Goal: Navigation & Orientation: Understand site structure

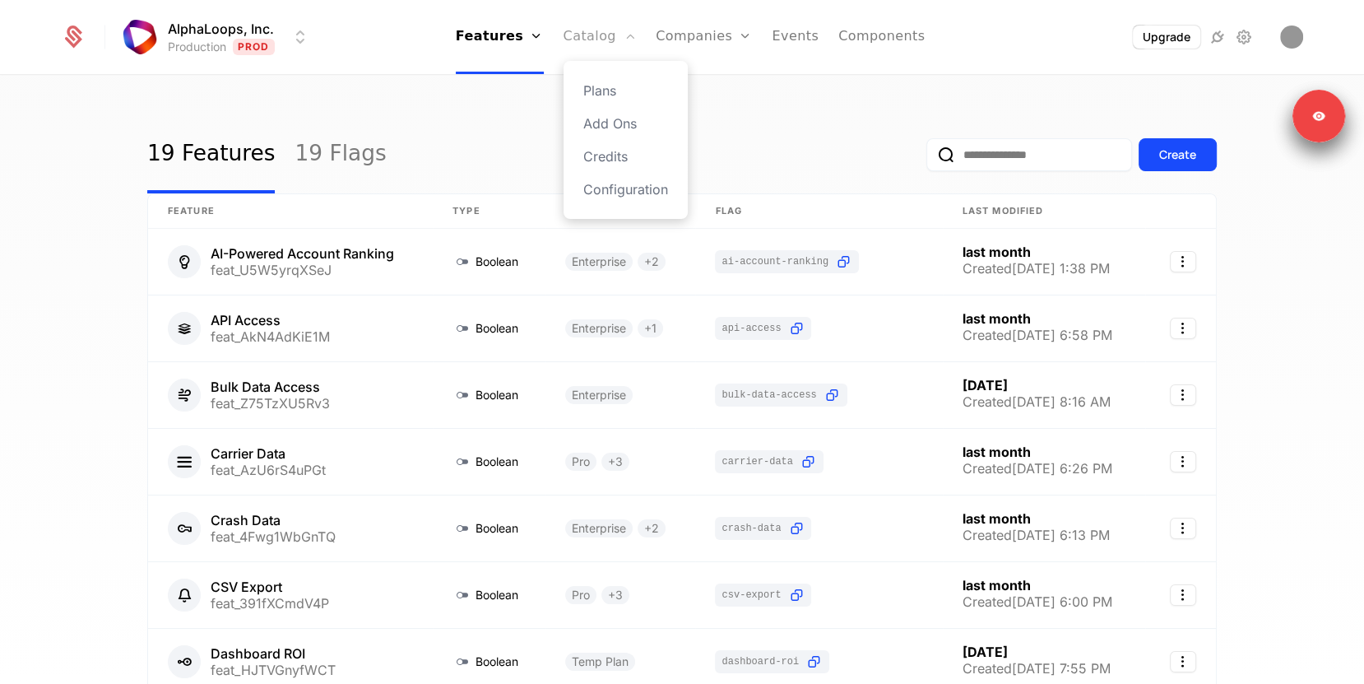
click at [597, 49] on link "Catalog" at bounding box center [600, 37] width 73 height 74
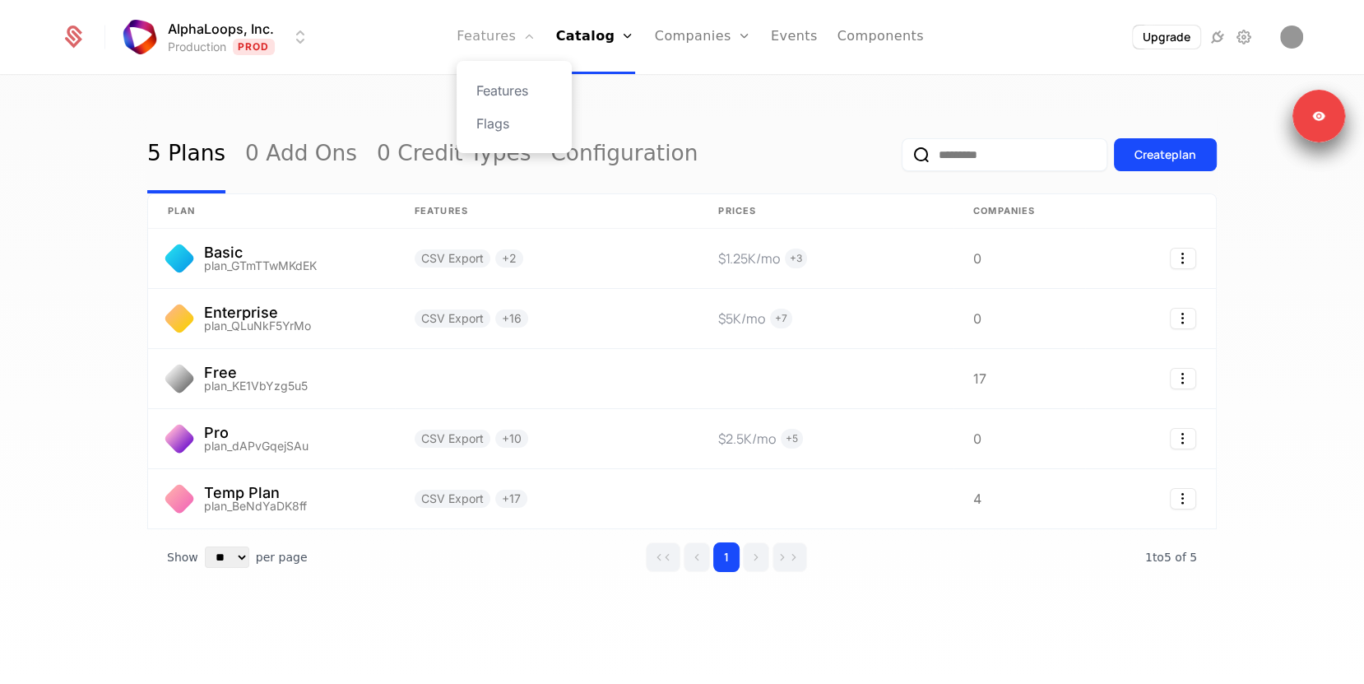
click at [511, 40] on link "Features" at bounding box center [496, 37] width 79 height 74
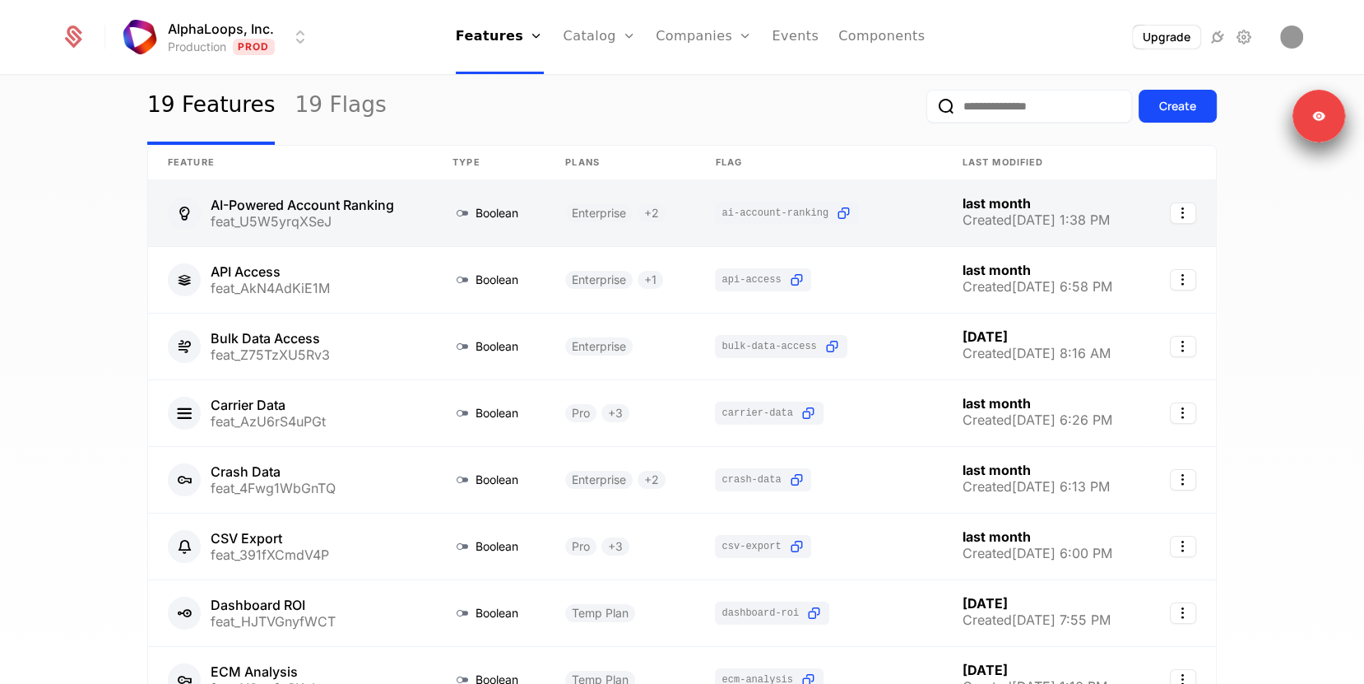
scroll to position [344, 0]
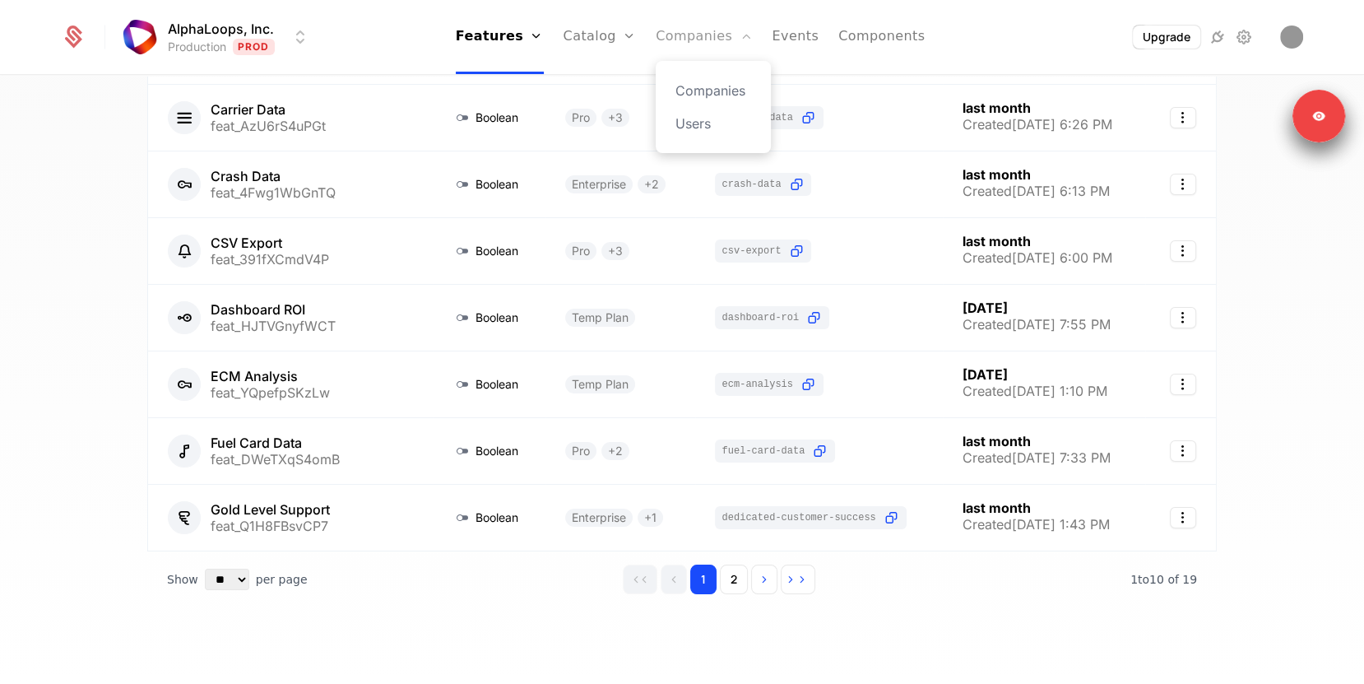
click at [687, 53] on link "Companies" at bounding box center [704, 37] width 96 height 74
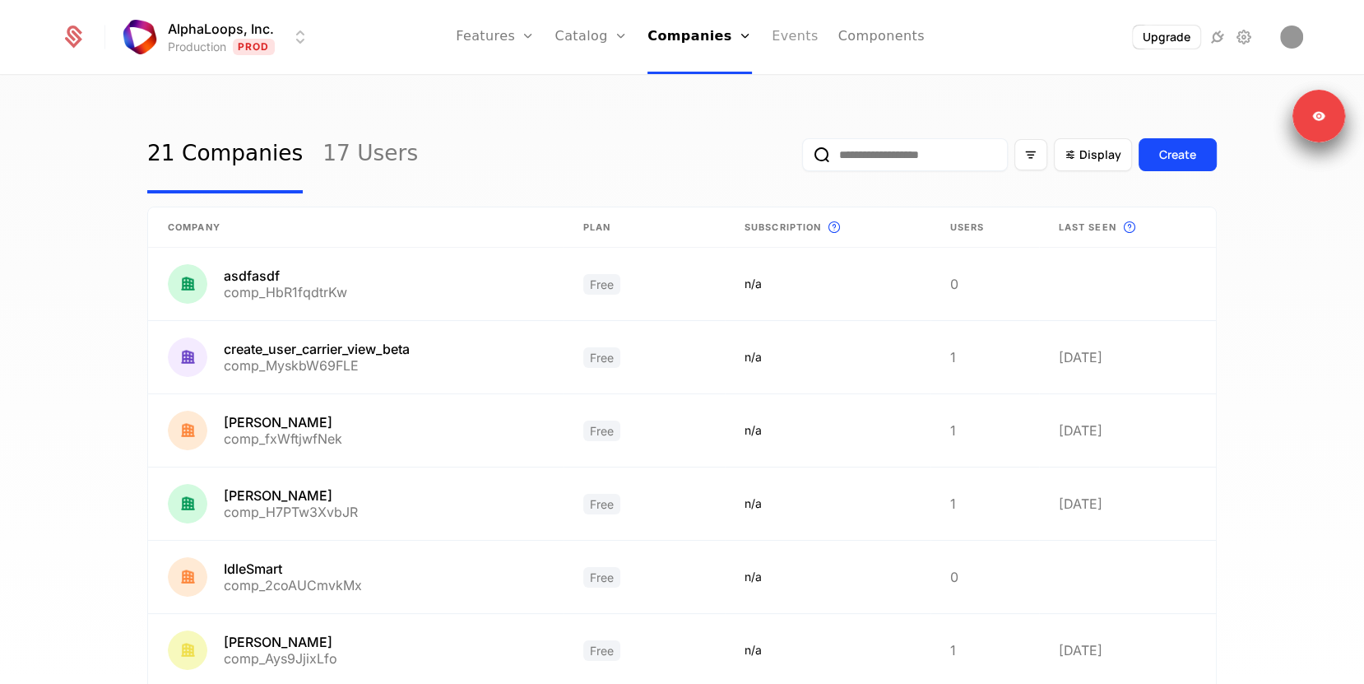
click at [788, 53] on link "Events" at bounding box center [795, 37] width 47 height 74
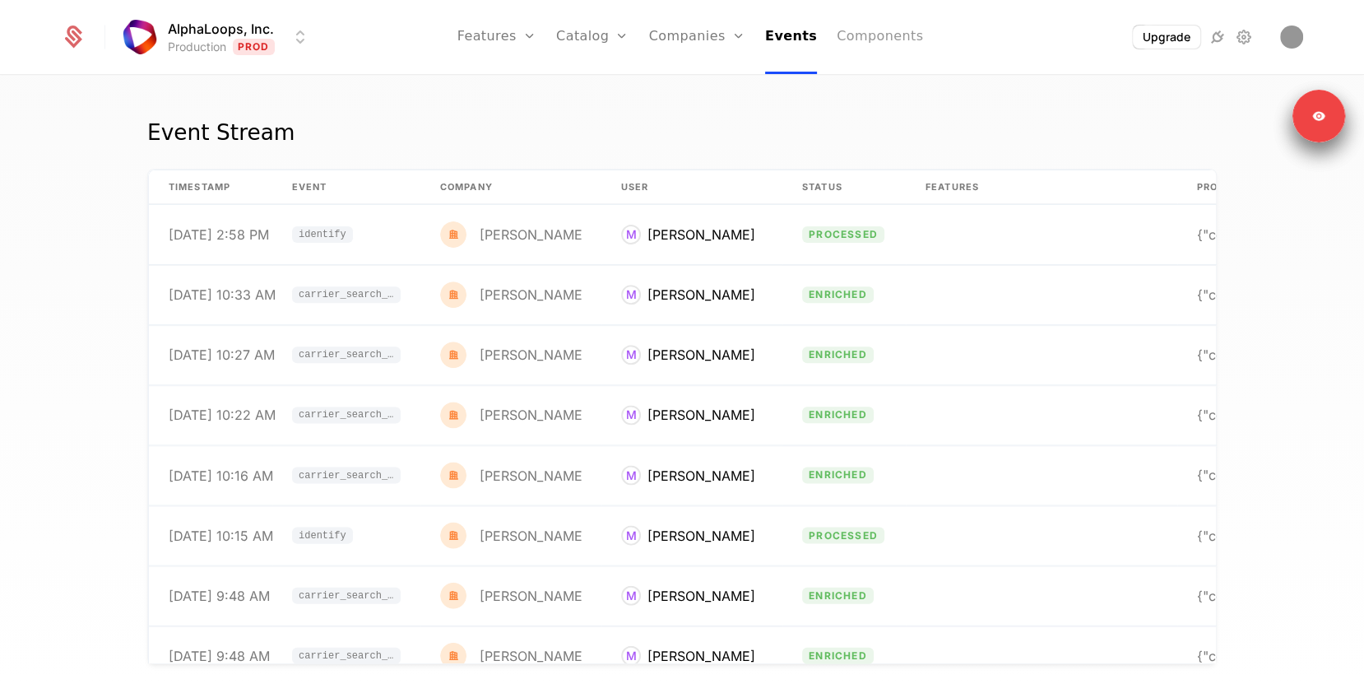
click at [868, 42] on link "Components" at bounding box center [880, 37] width 86 height 74
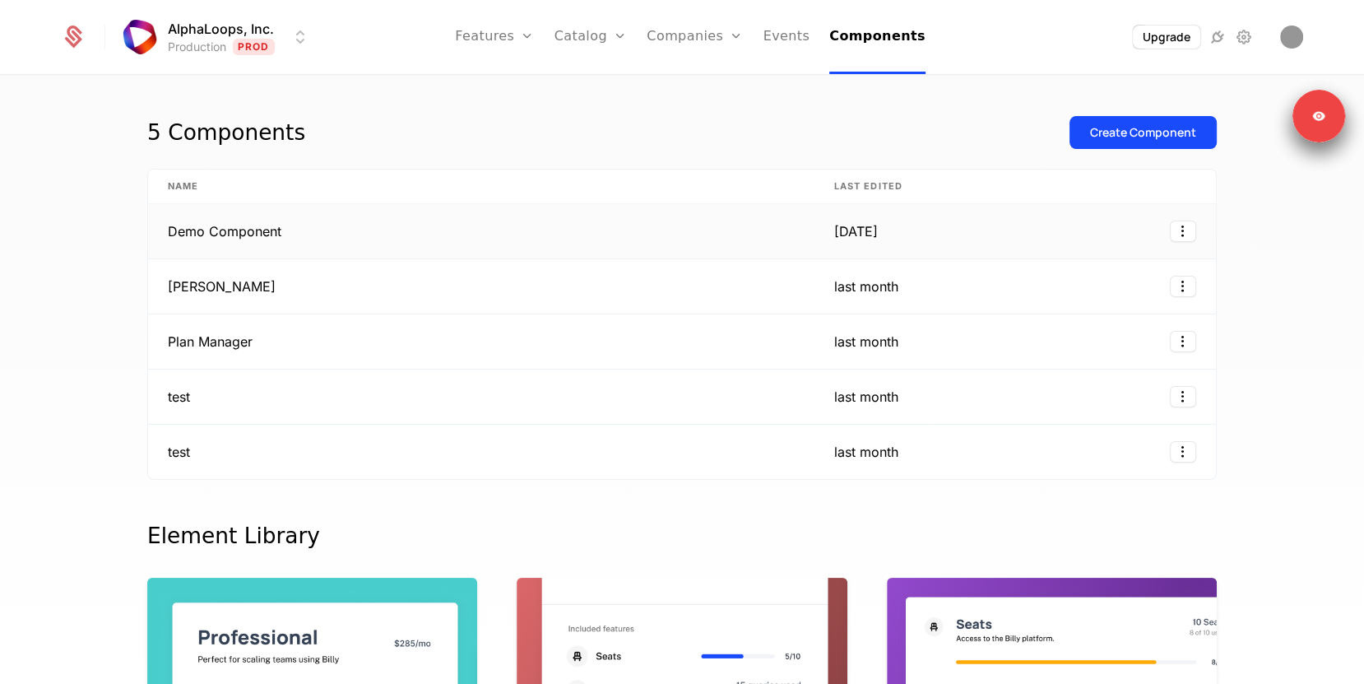
click at [579, 230] on td "Demo Component" at bounding box center [481, 231] width 667 height 55
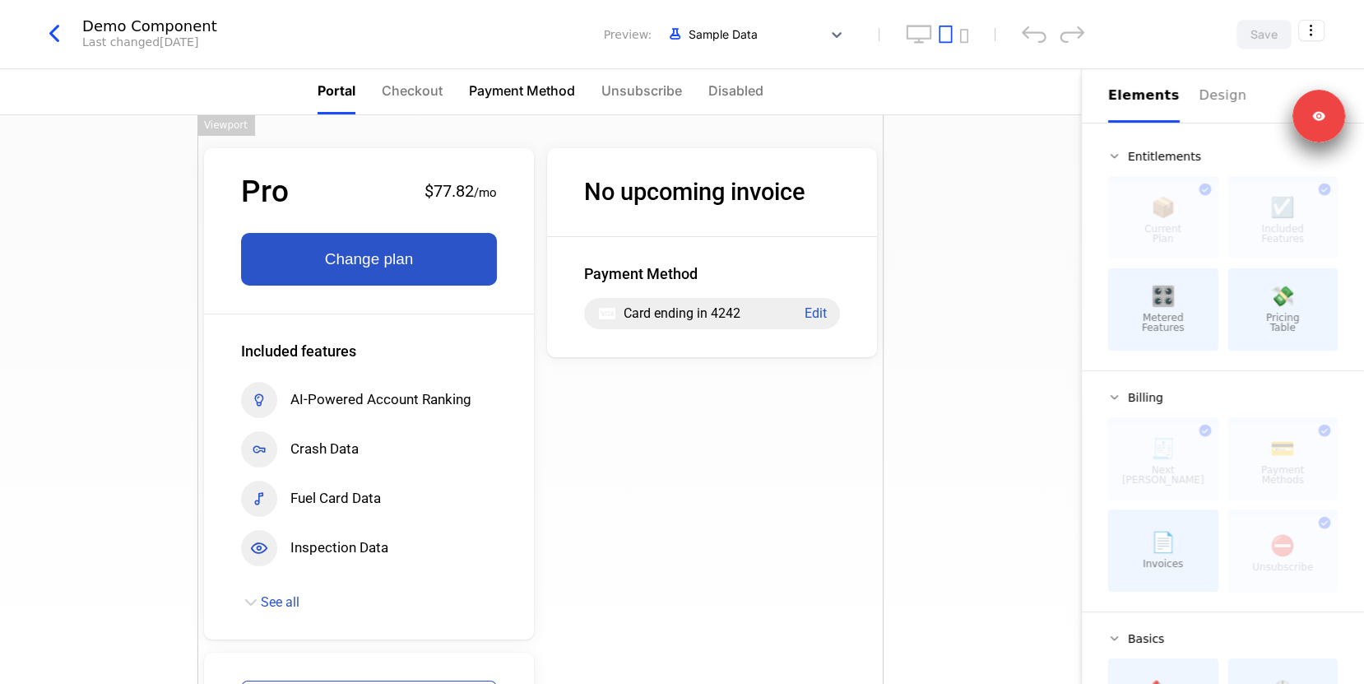
click at [558, 73] on li "Payment Method" at bounding box center [522, 91] width 106 height 45
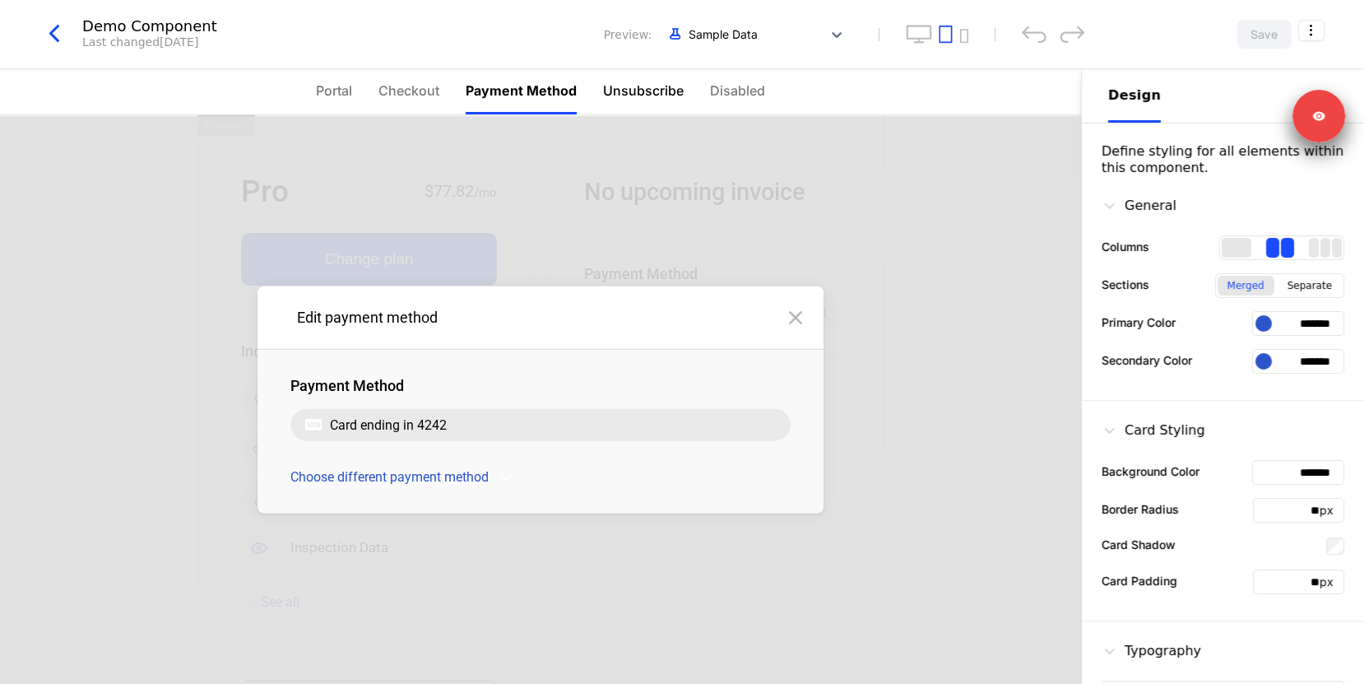
click at [617, 83] on span "Unsubscribe" at bounding box center [643, 91] width 81 height 20
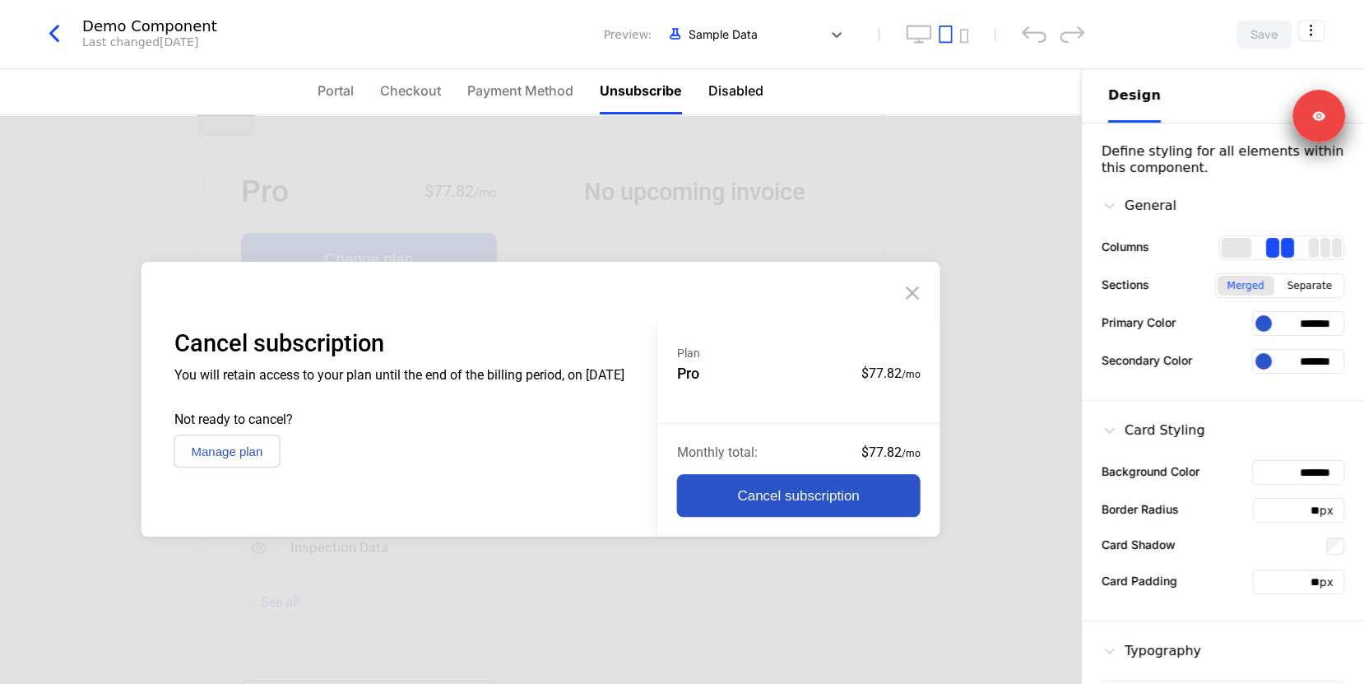
click at [718, 94] on span "Disabled" at bounding box center [736, 91] width 55 height 20
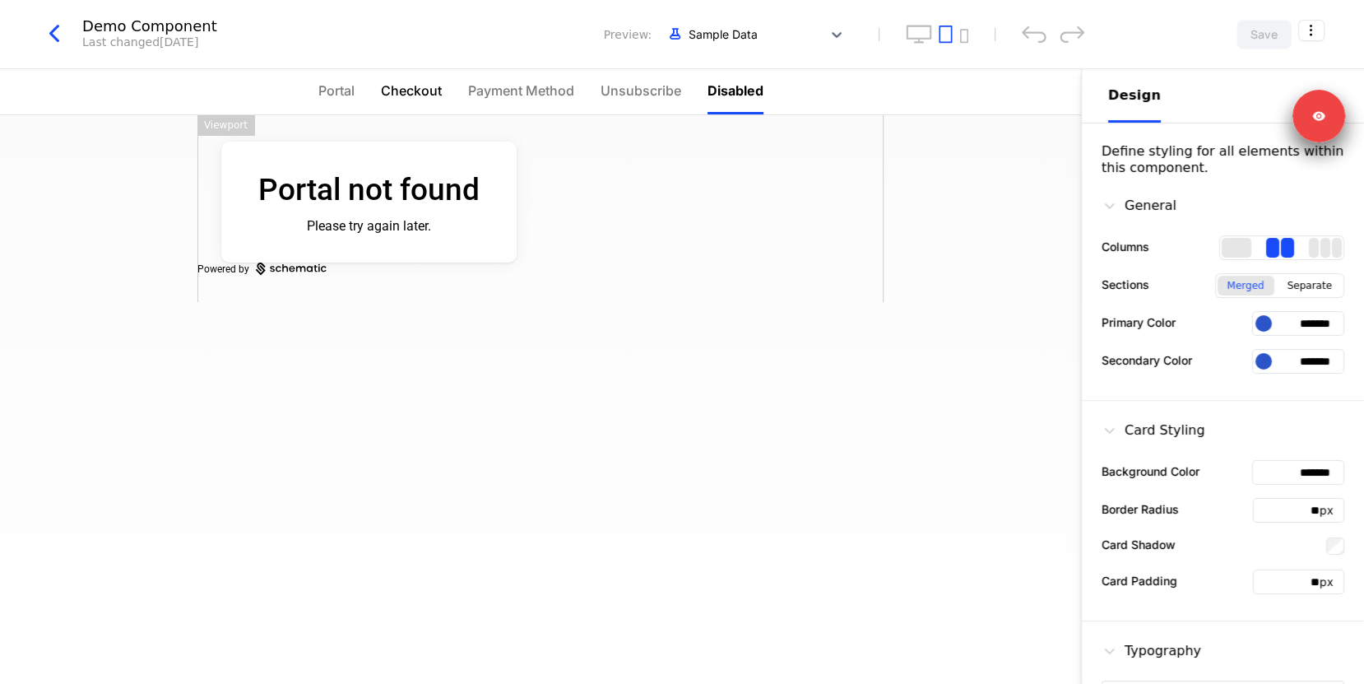
click at [397, 94] on span "Checkout" at bounding box center [411, 91] width 61 height 20
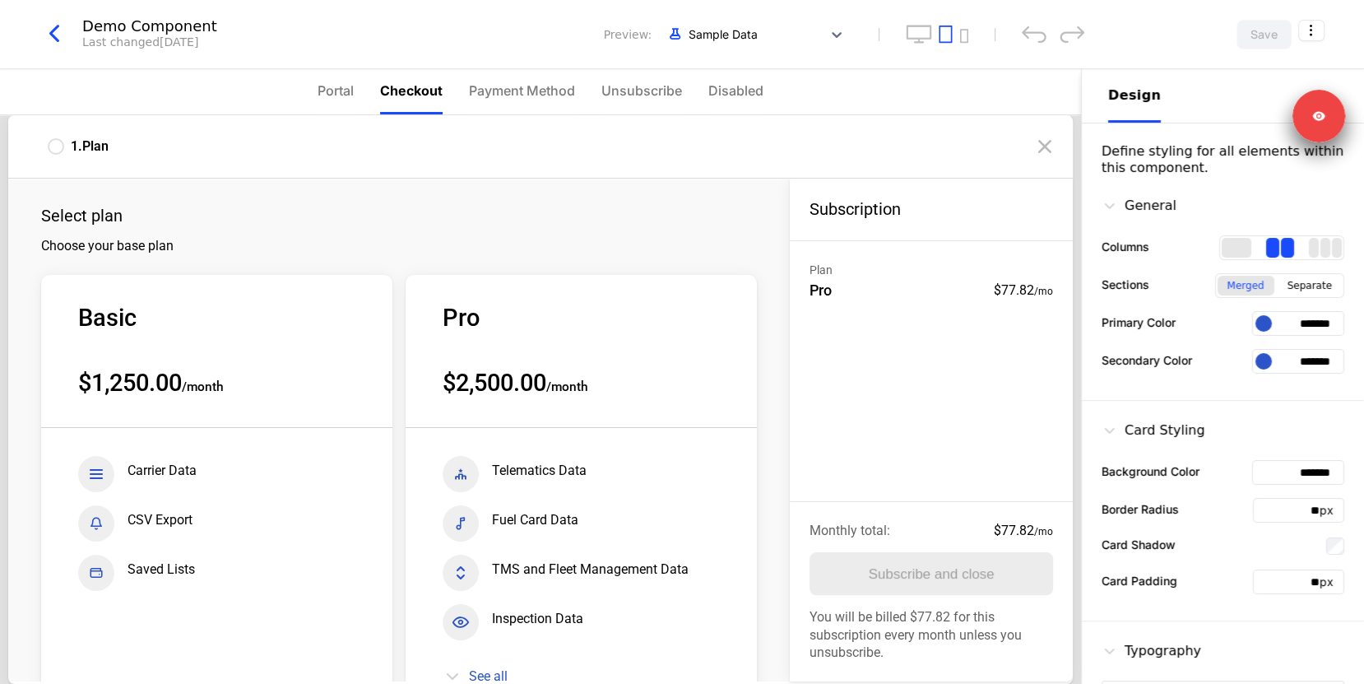
click at [53, 44] on icon "button" at bounding box center [55, 34] width 30 height 30
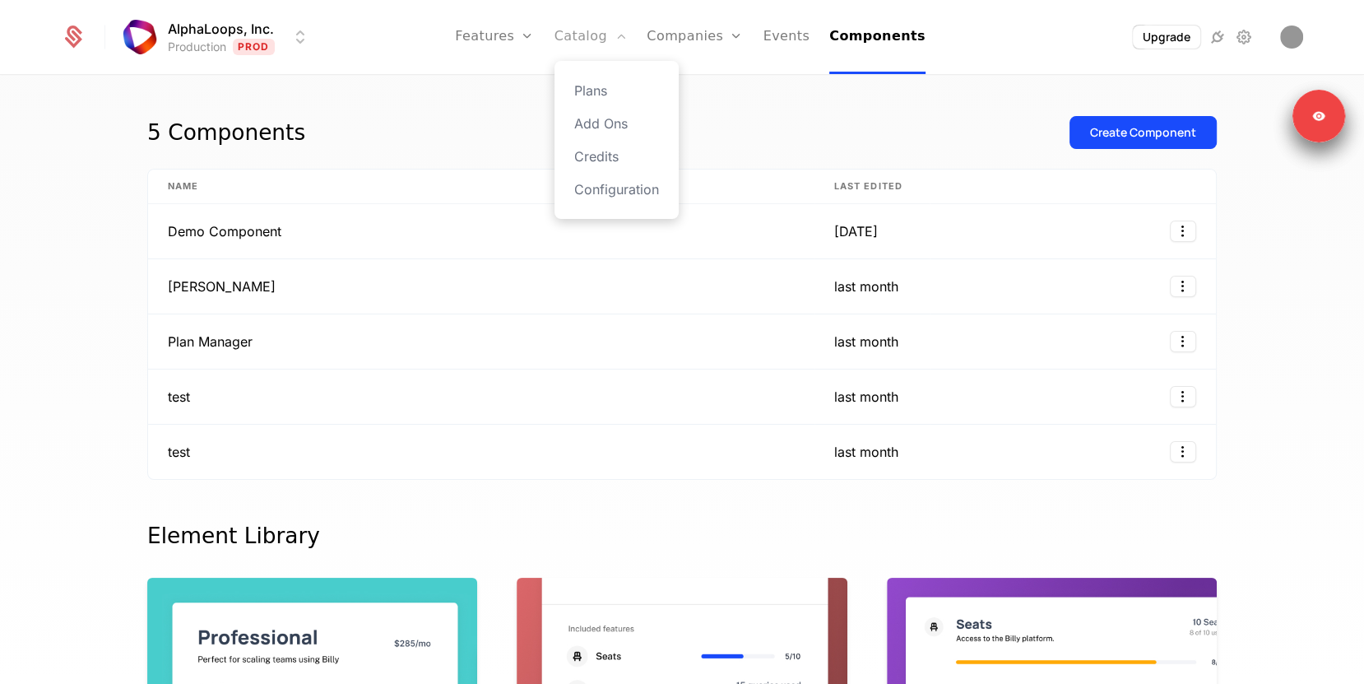
click at [577, 41] on link "Catalog" at bounding box center [591, 37] width 73 height 74
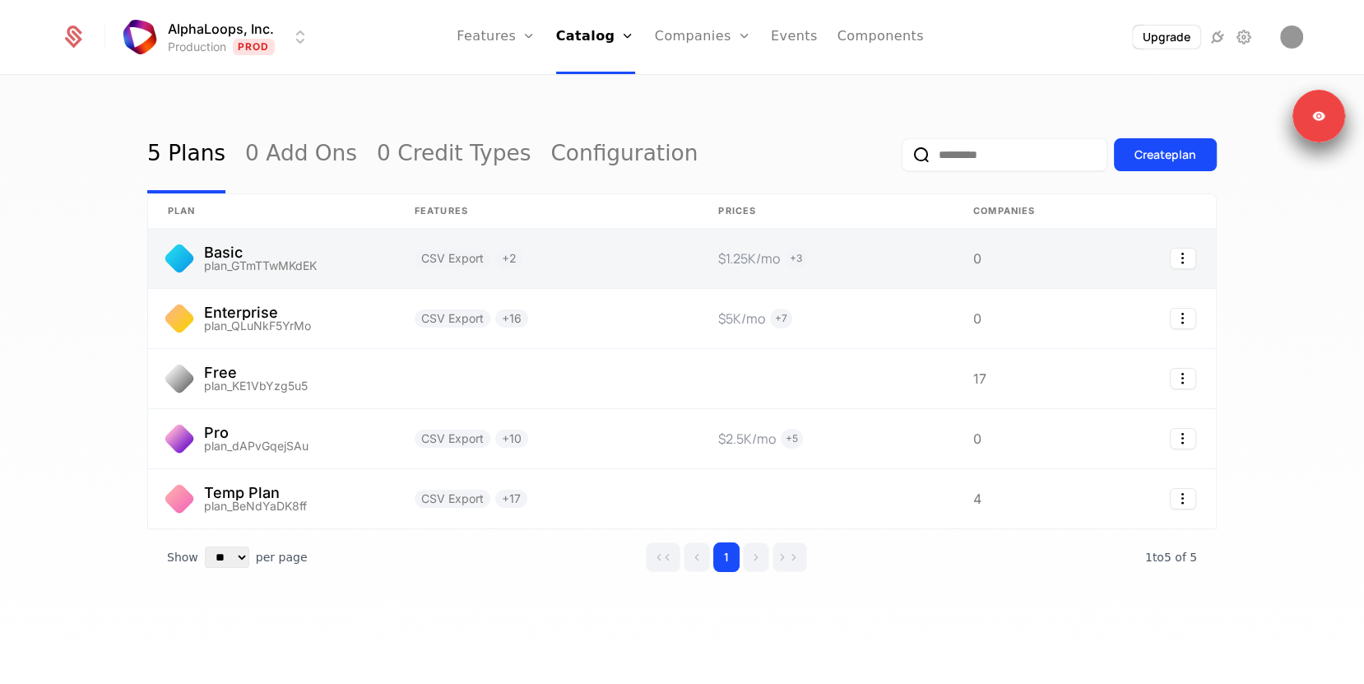
click at [601, 280] on link at bounding box center [547, 258] width 304 height 59
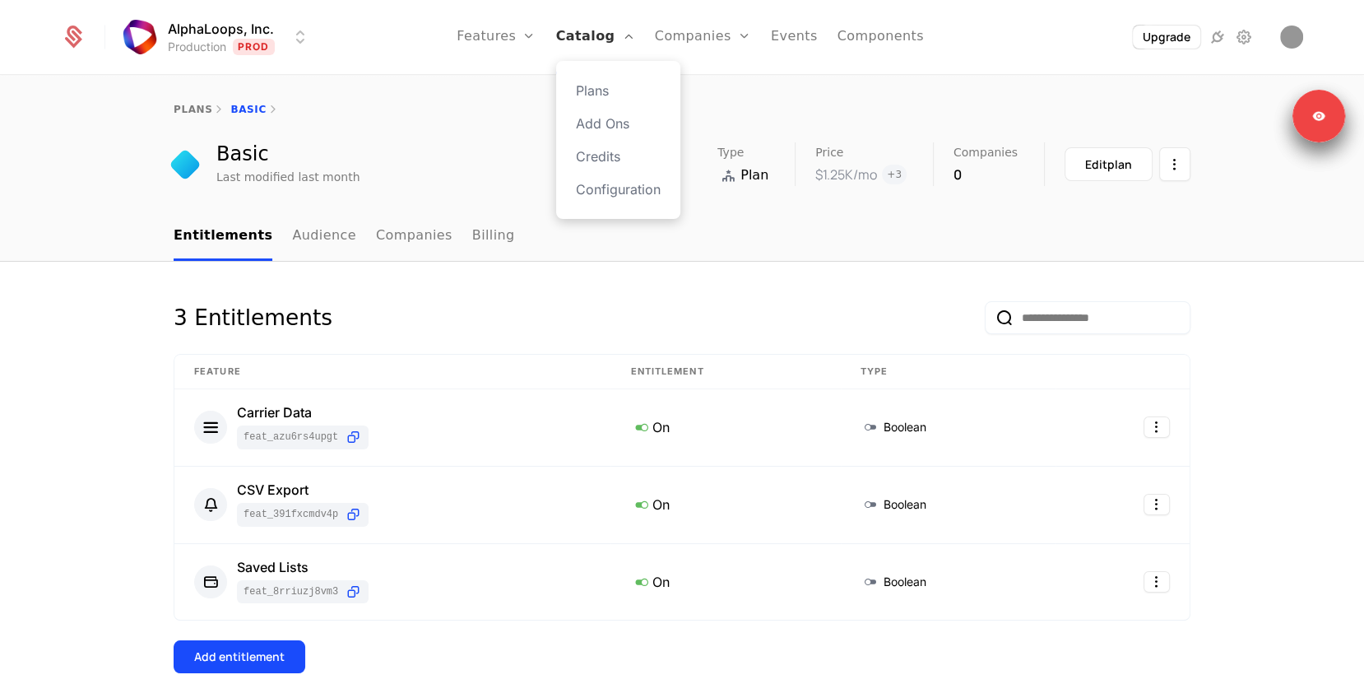
click at [623, 34] on icon "Main" at bounding box center [627, 36] width 13 height 13
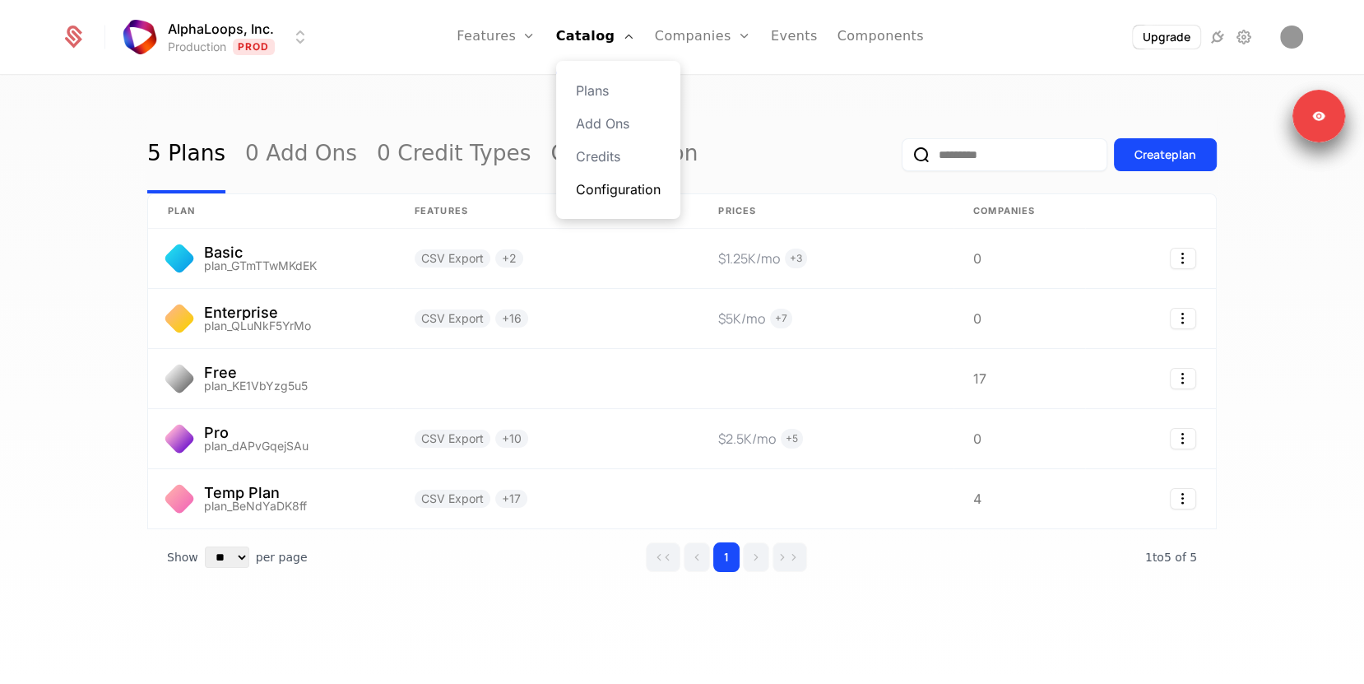
click at [619, 187] on link "Configuration" at bounding box center [618, 189] width 85 height 20
